Goal: Transaction & Acquisition: Purchase product/service

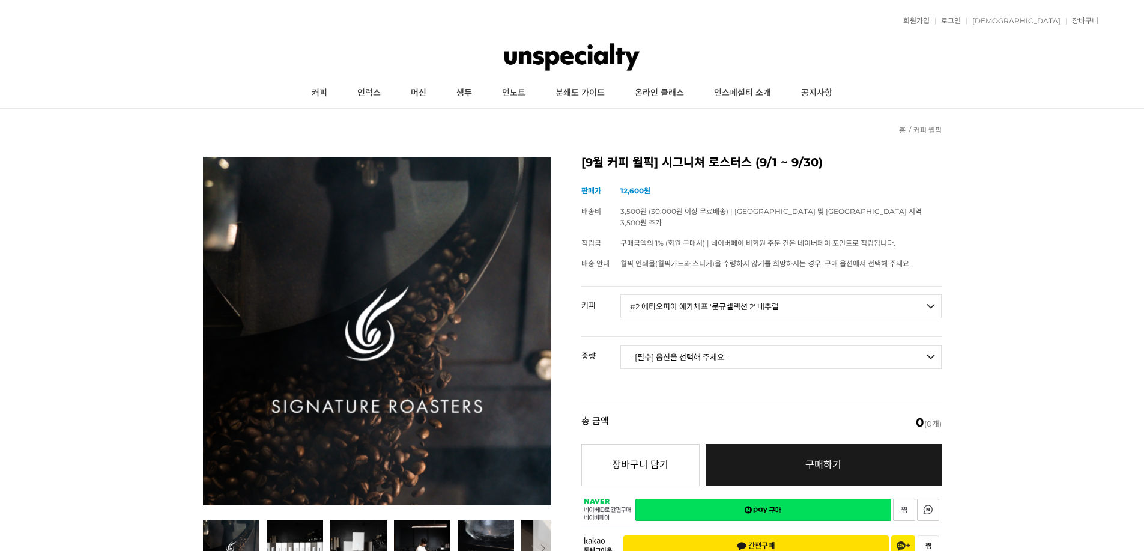
select select "#2 에티오피아 예가체프 '문규셀렉션 2' 내추럴"
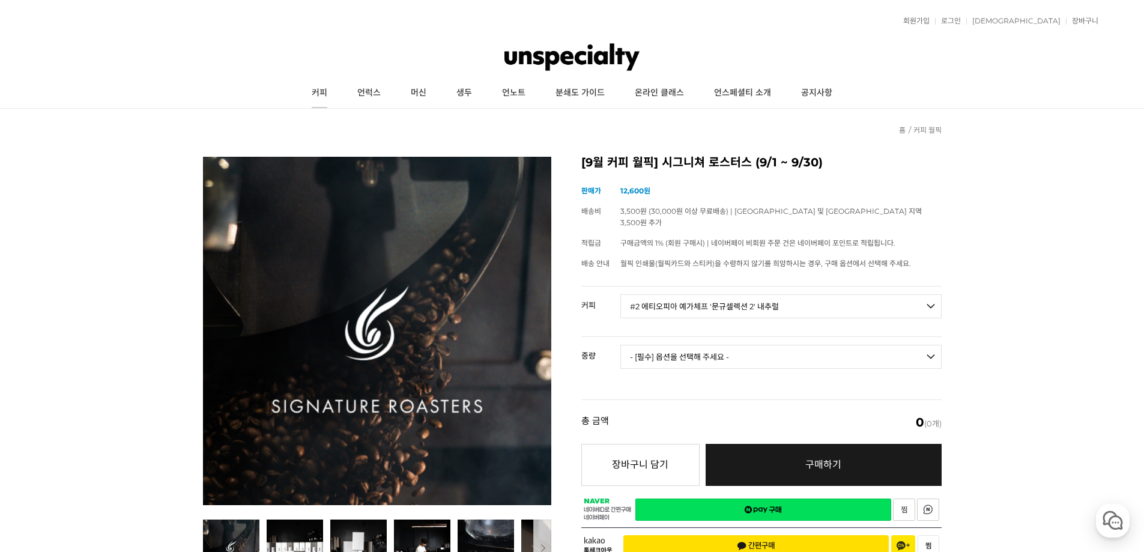
click at [316, 87] on link "커피" at bounding box center [320, 93] width 46 height 30
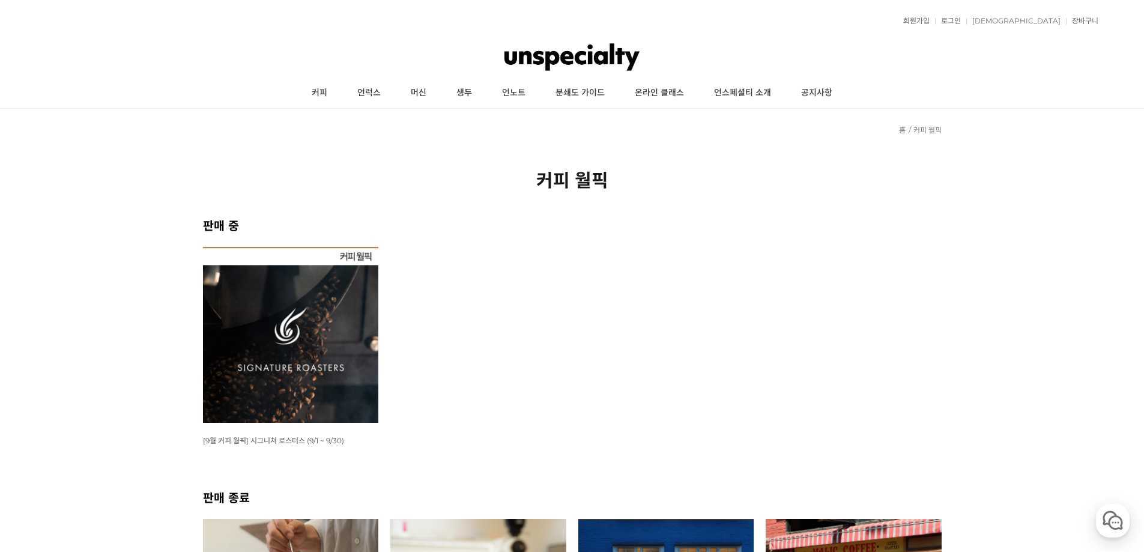
click at [281, 340] on img at bounding box center [291, 335] width 176 height 176
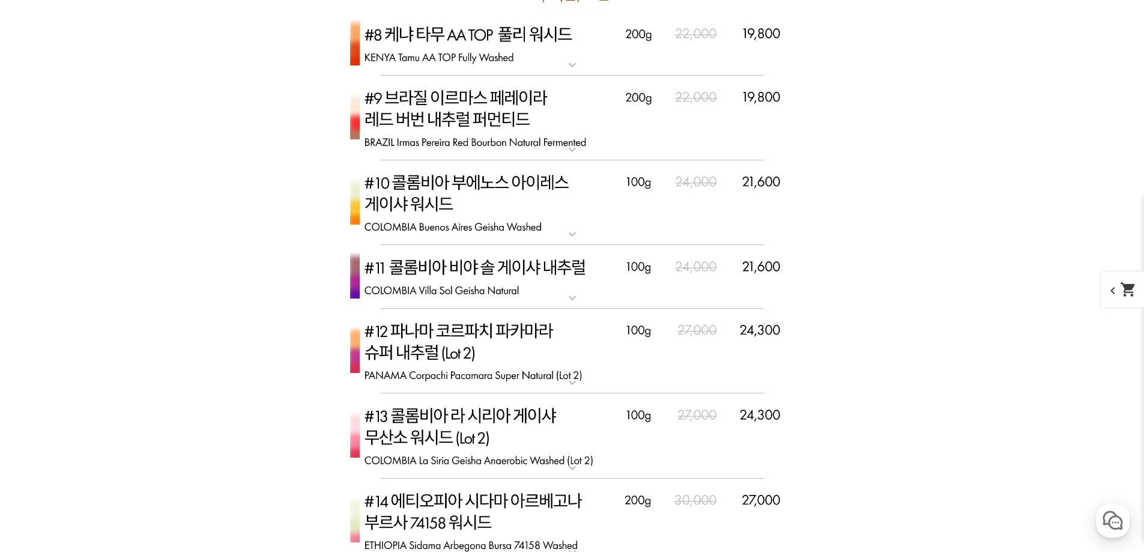
scroll to position [3363, 0]
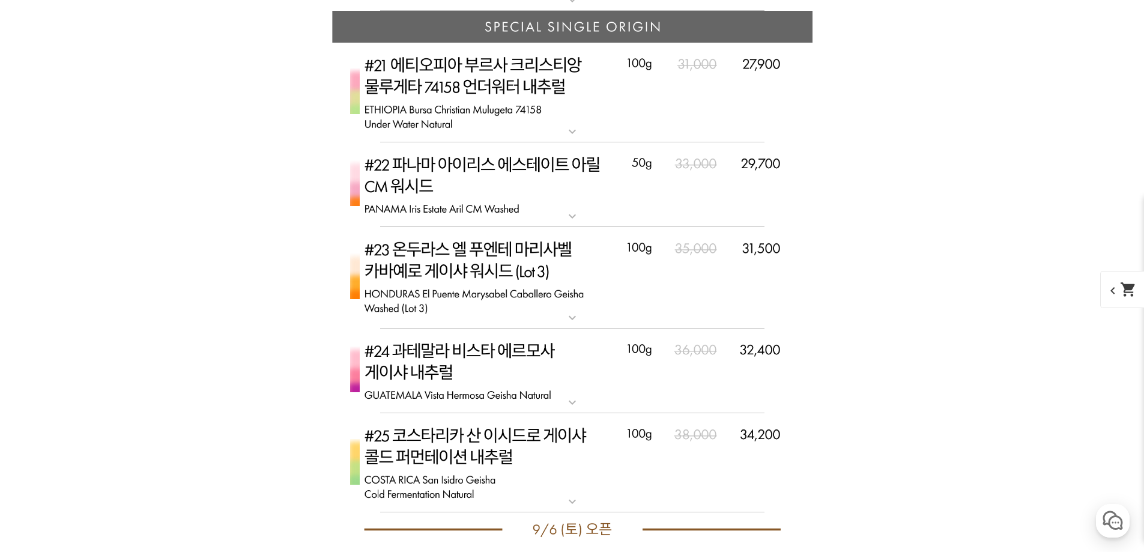
scroll to position [4444, 0]
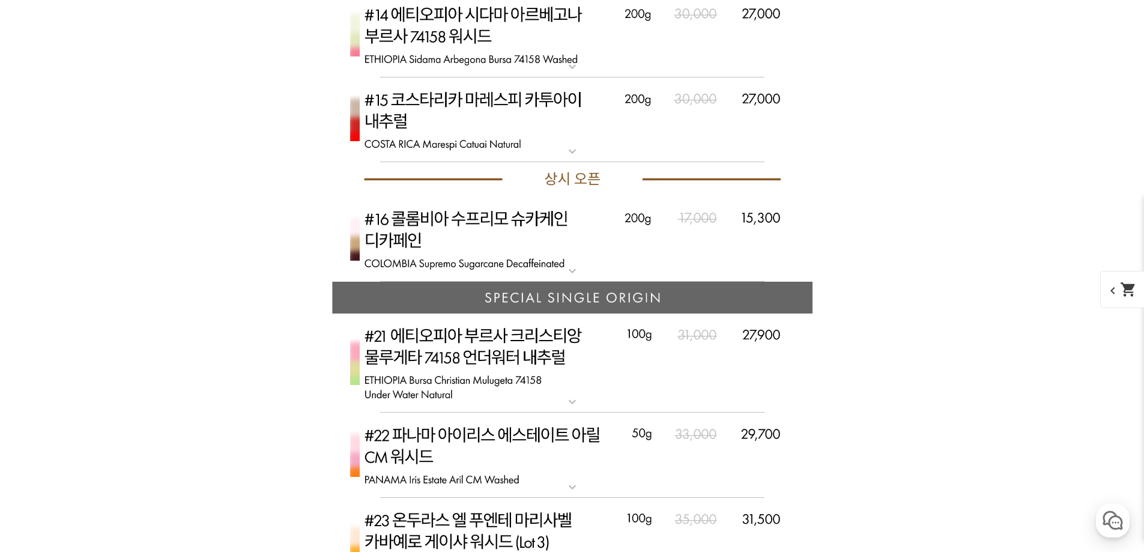
scroll to position [4564, 0]
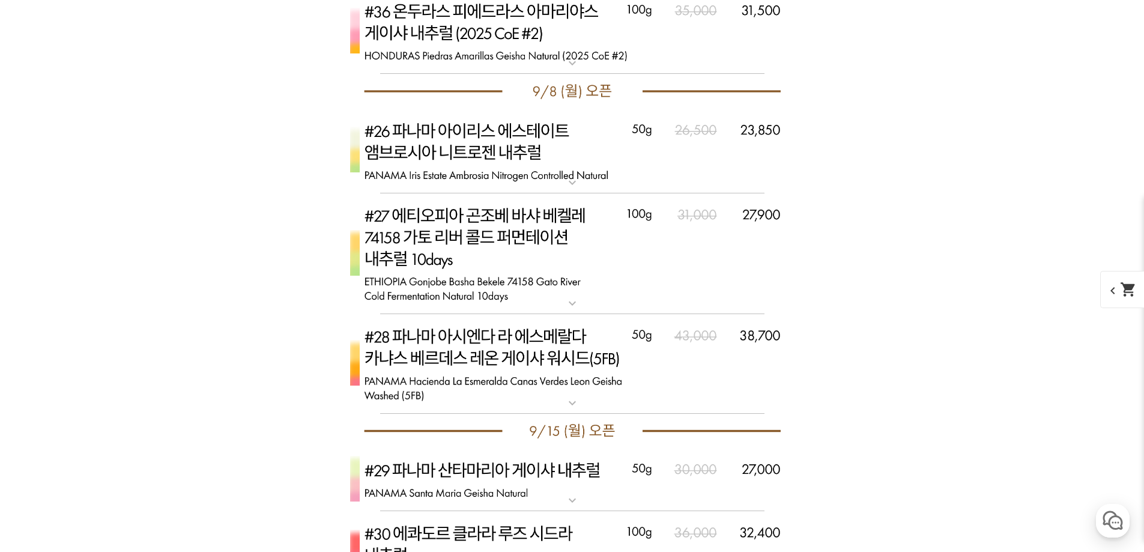
scroll to position [5525, 0]
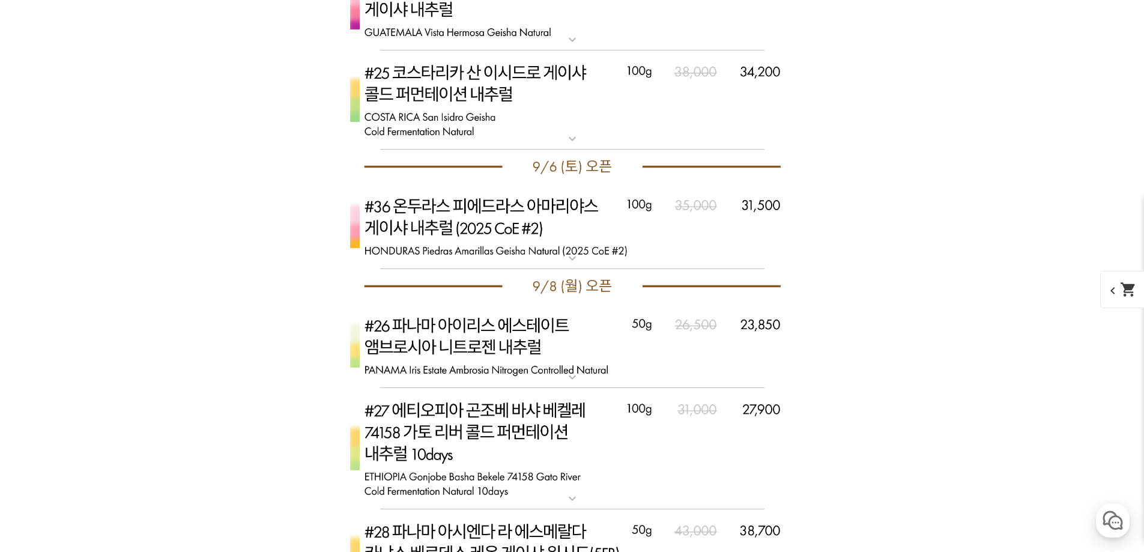
scroll to position [5705, 0]
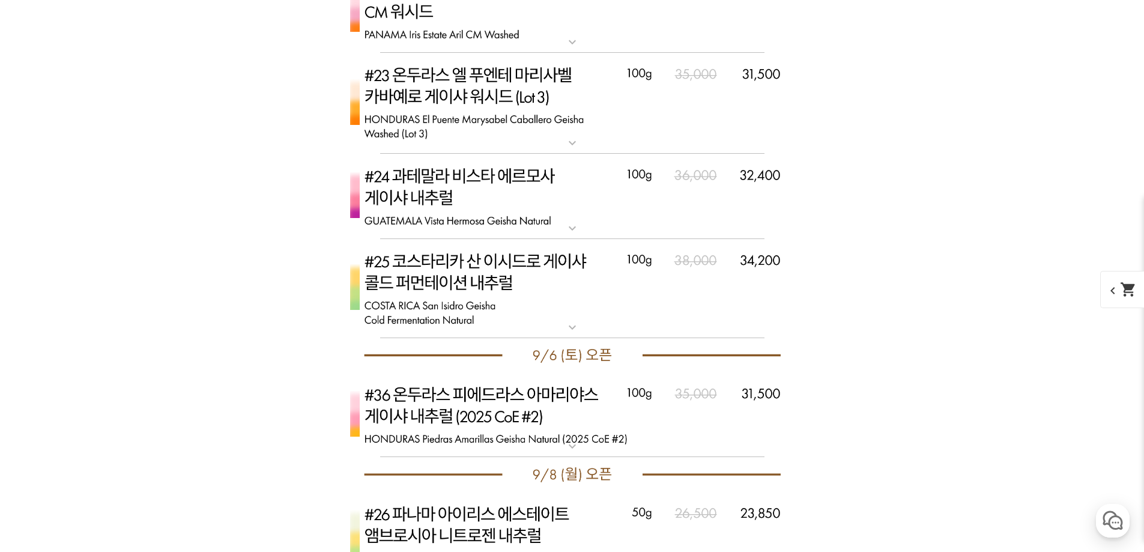
scroll to position [5104, 0]
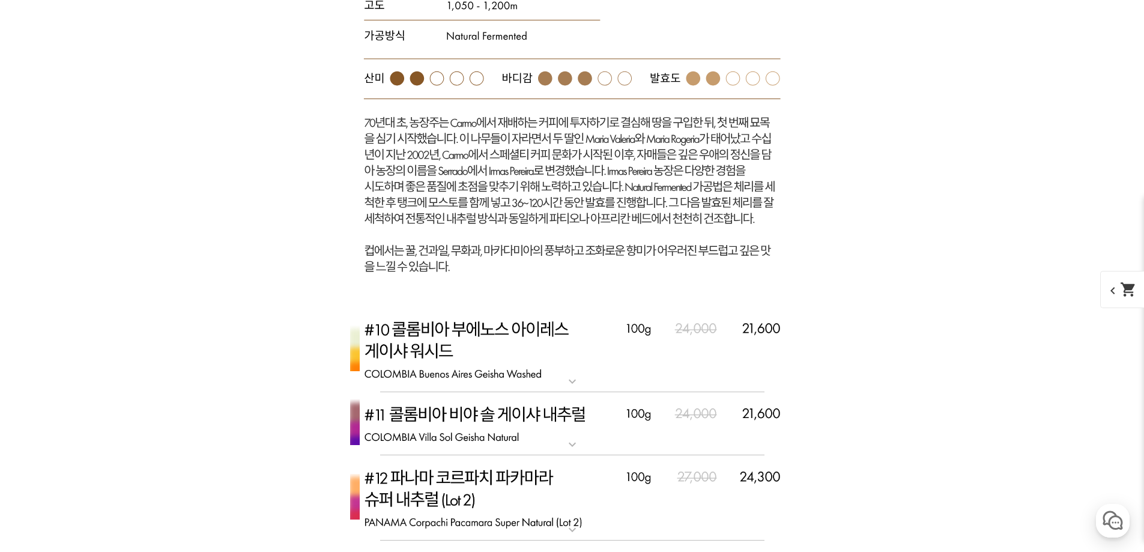
scroll to position [4624, 0]
